Goal: Navigation & Orientation: Understand site structure

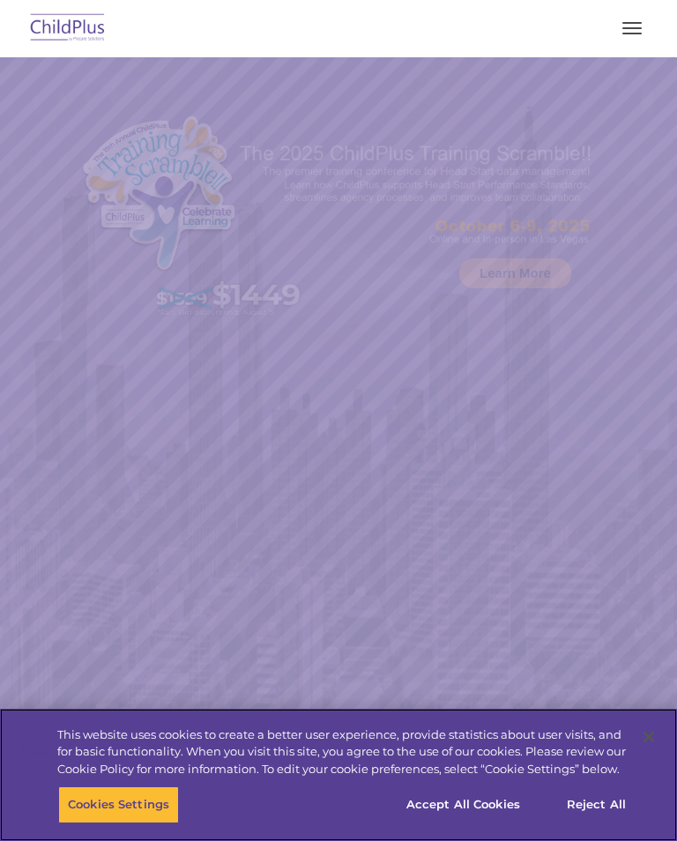
select select "MEDIUM"
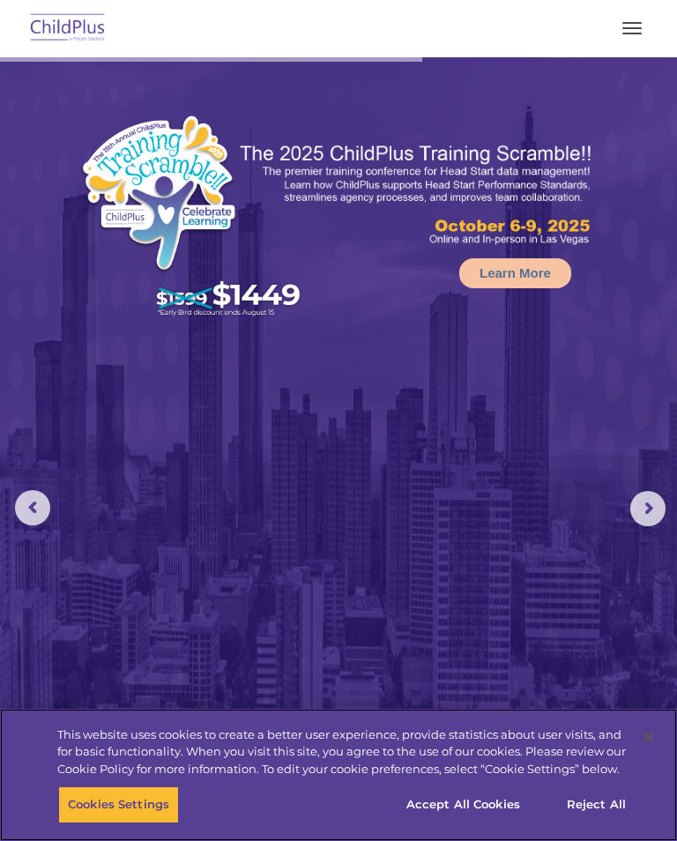
click at [601, 803] on button "Reject All" at bounding box center [596, 804] width 110 height 37
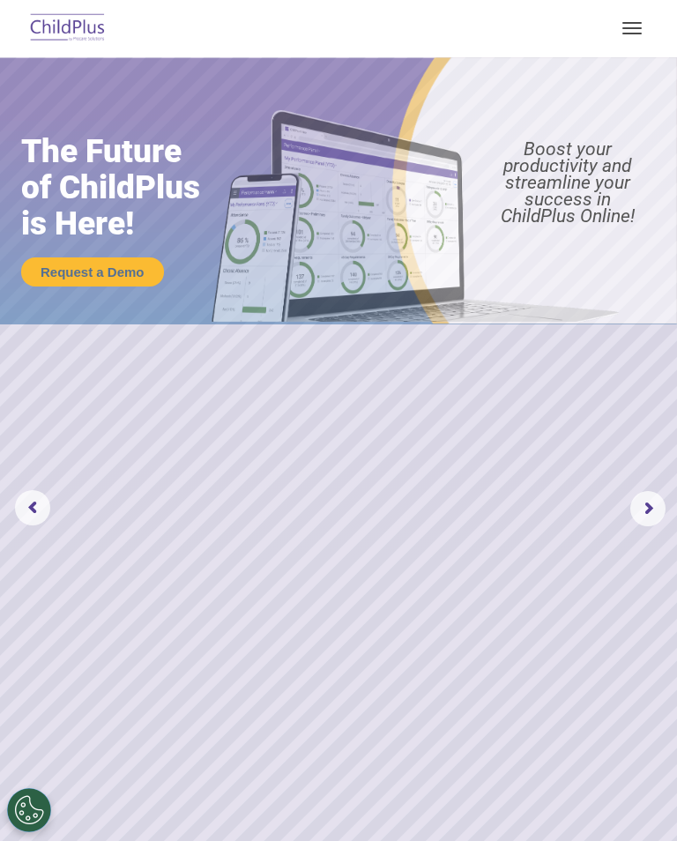
click at [630, 16] on button "button" at bounding box center [631, 28] width 37 height 28
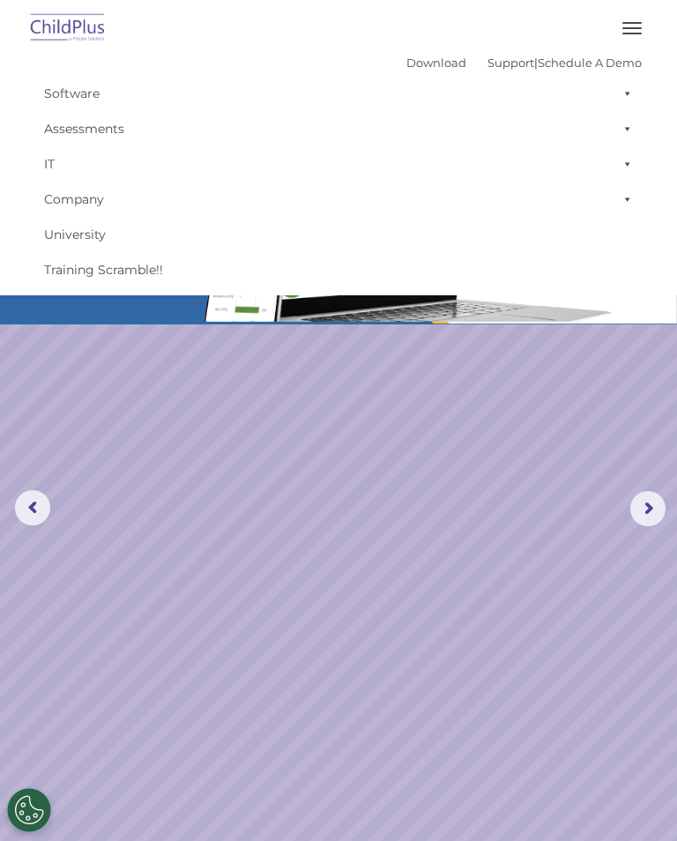
click at [628, 16] on button "button" at bounding box center [631, 28] width 37 height 28
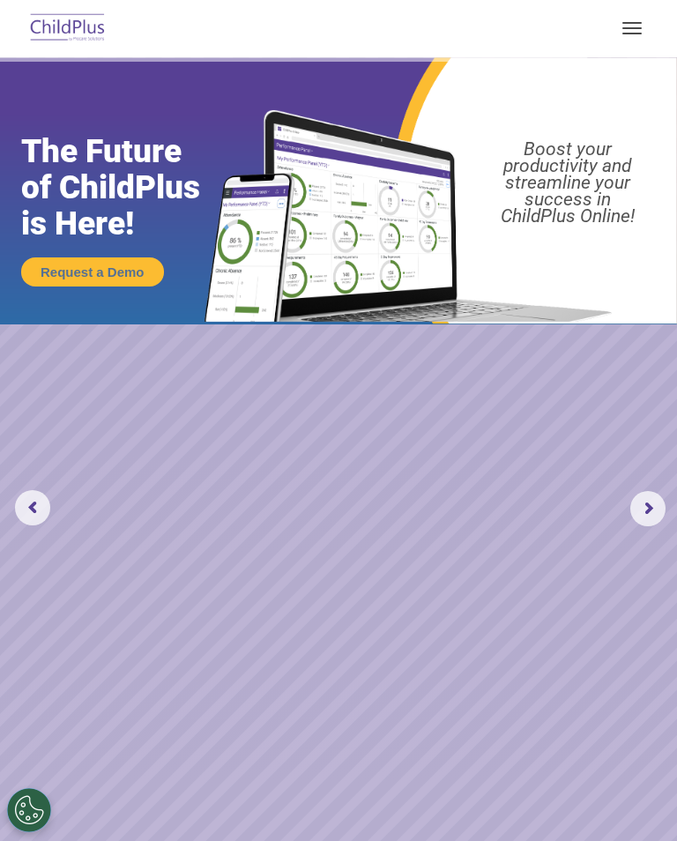
click at [642, 512] on rs-arrow at bounding box center [647, 508] width 35 height 35
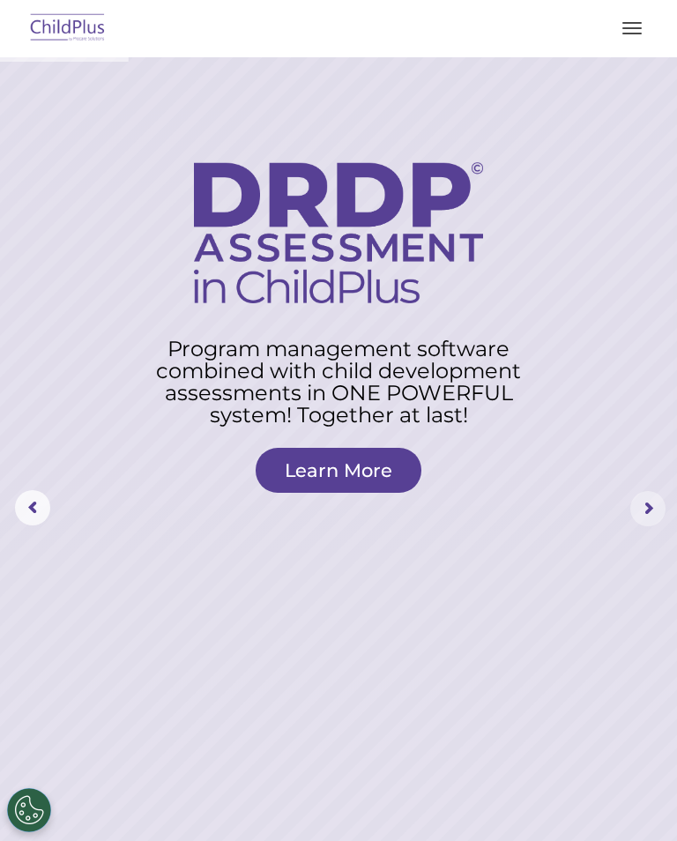
click at [647, 512] on rs-arrow at bounding box center [647, 508] width 35 height 35
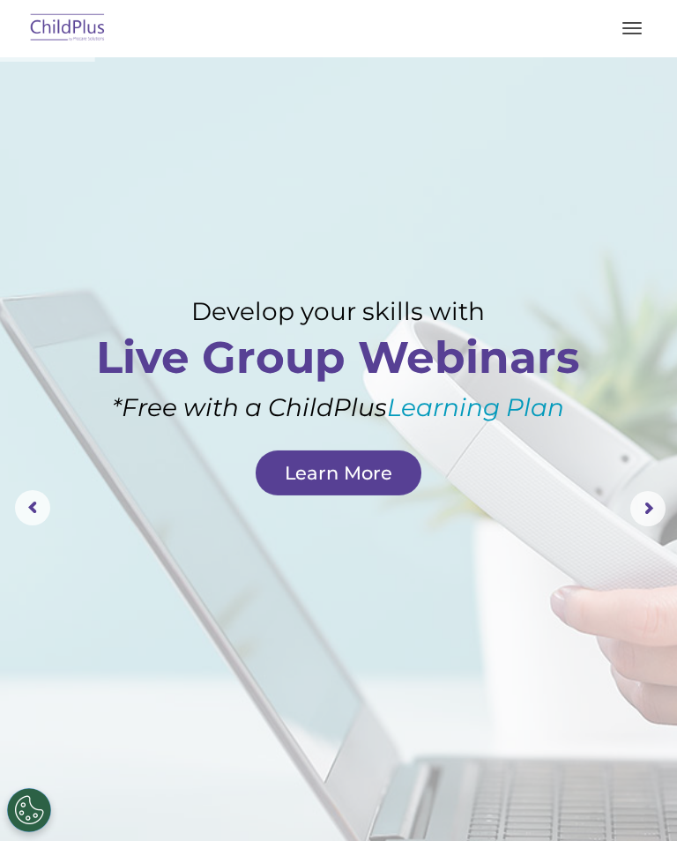
click at [648, 506] on rs-arrow at bounding box center [647, 508] width 35 height 35
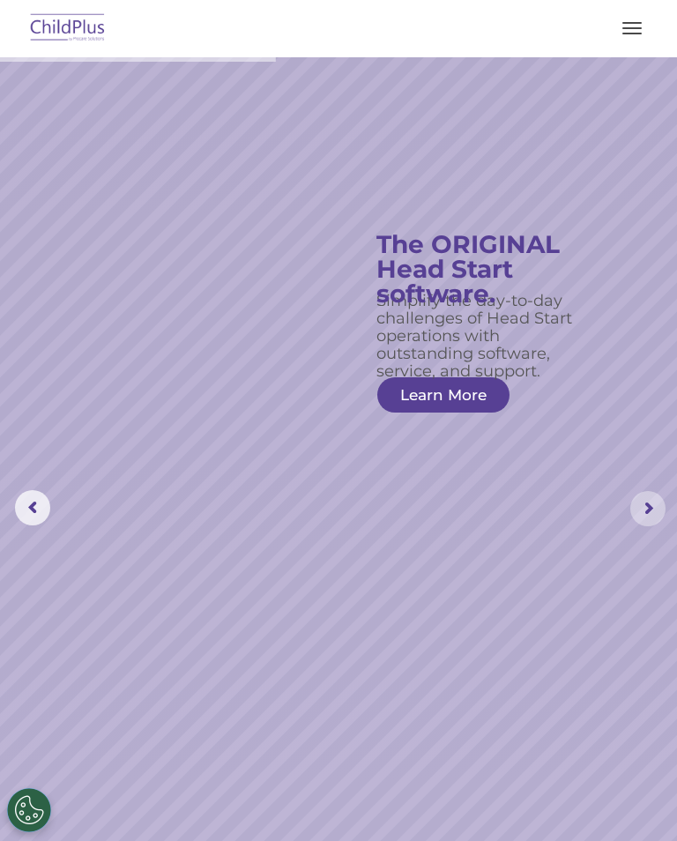
click at [646, 496] on rs-arrow at bounding box center [647, 508] width 35 height 35
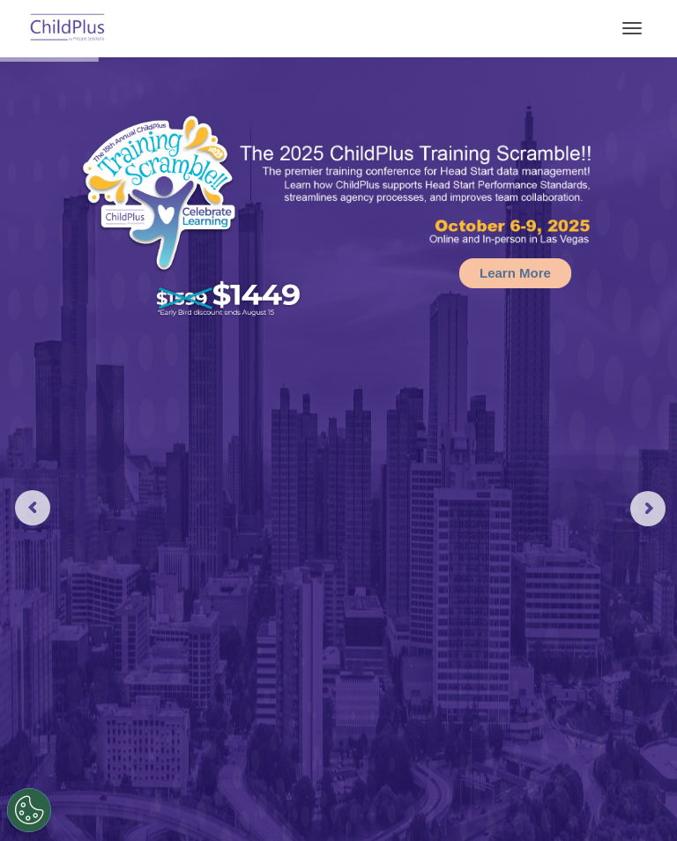
click at [632, 22] on span "button" at bounding box center [631, 23] width 19 height 2
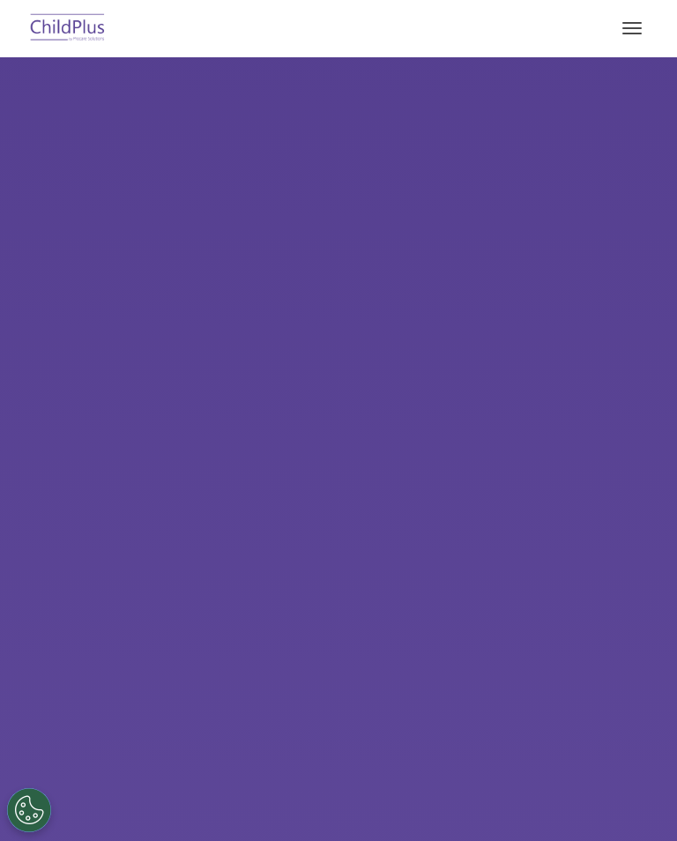
select select "MEDIUM"
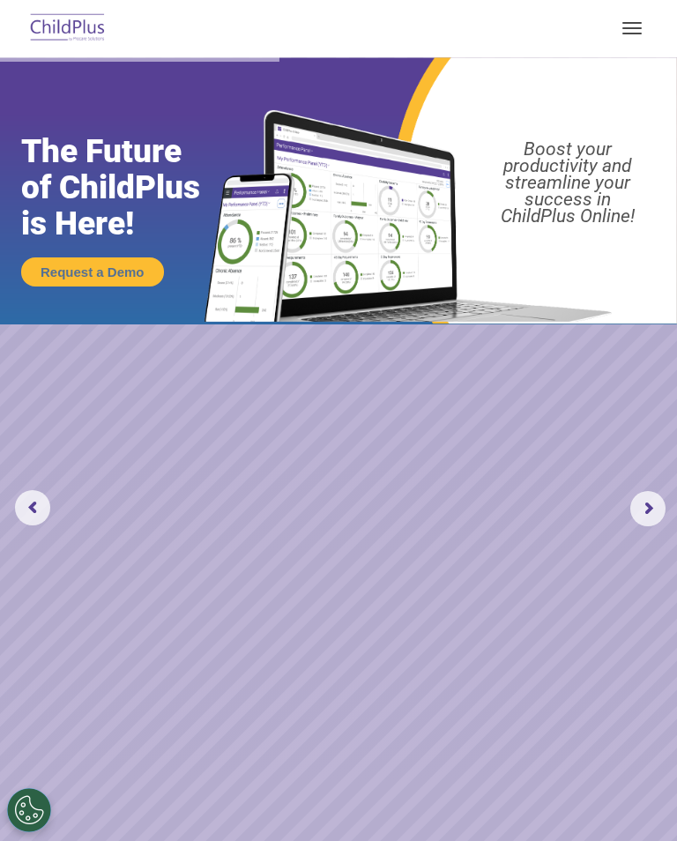
click at [26, 813] on button "Cookies Settings" at bounding box center [29, 810] width 44 height 44
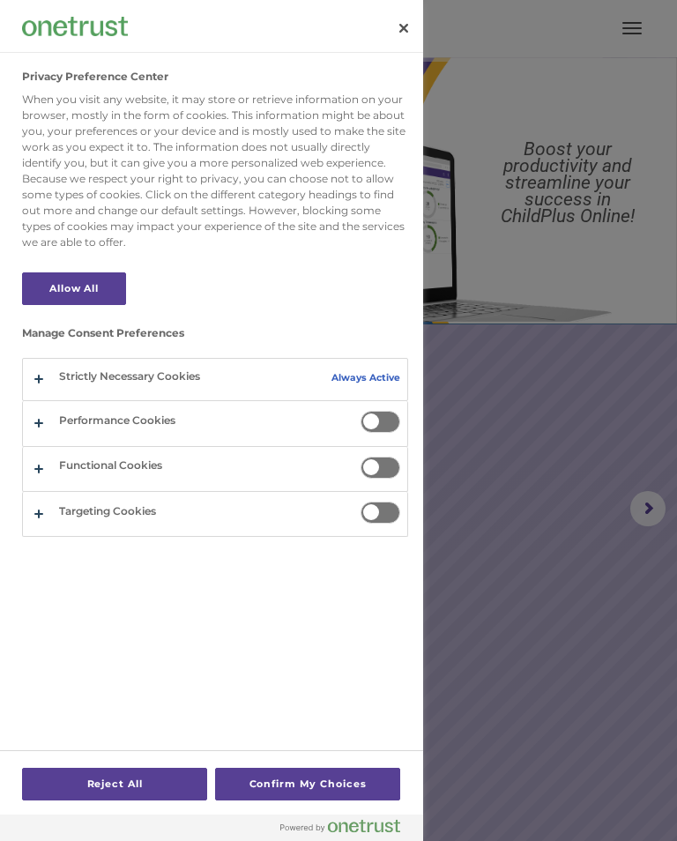
click at [394, 27] on button "Close" at bounding box center [403, 28] width 39 height 39
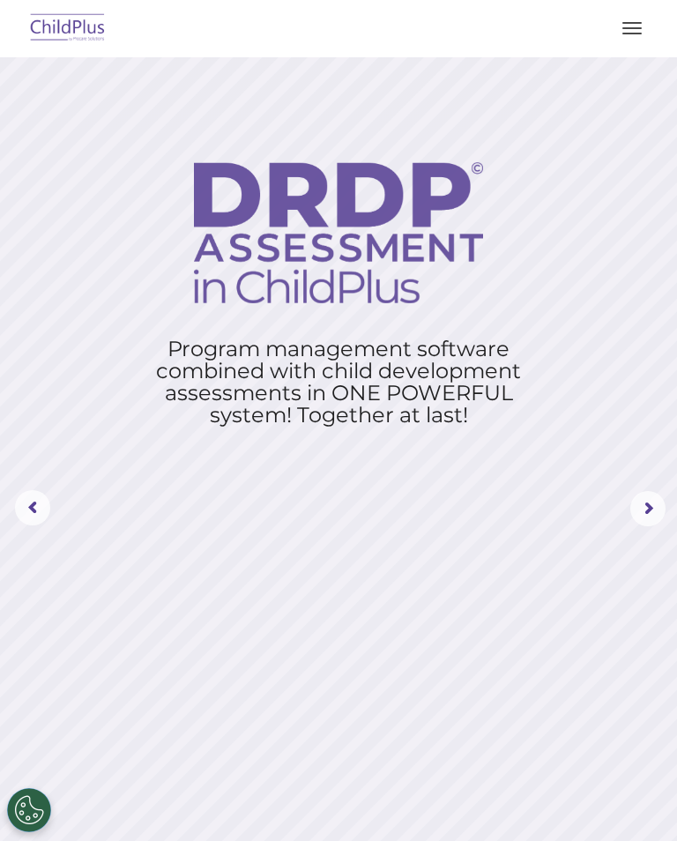
click at [640, 23] on span "button" at bounding box center [631, 23] width 19 height 2
